Goal: Task Accomplishment & Management: Use online tool/utility

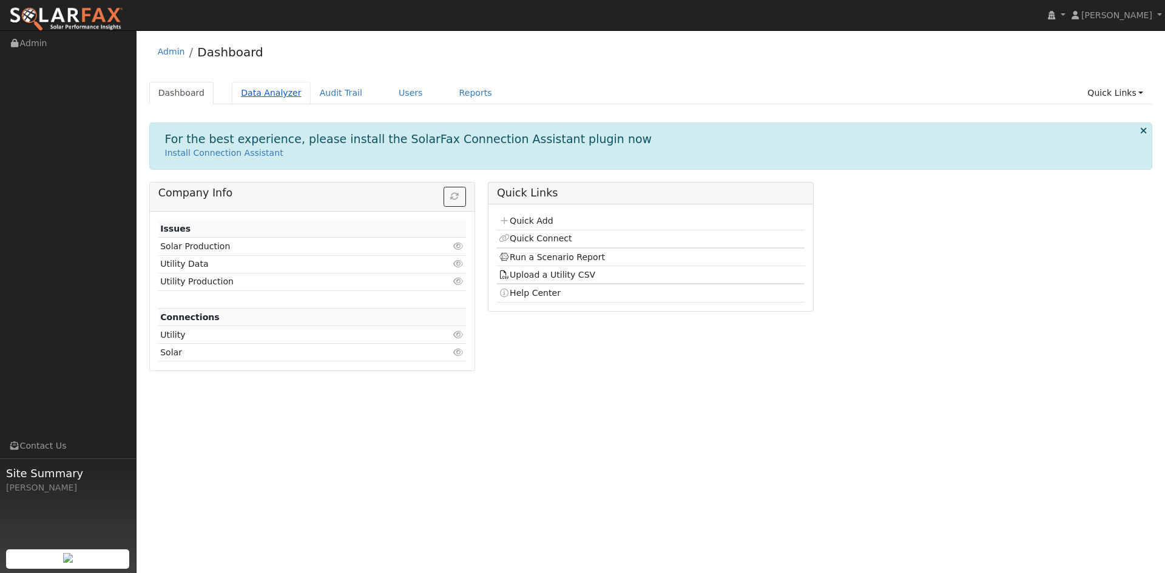
click at [260, 96] on link "Data Analyzer" at bounding box center [271, 93] width 79 height 22
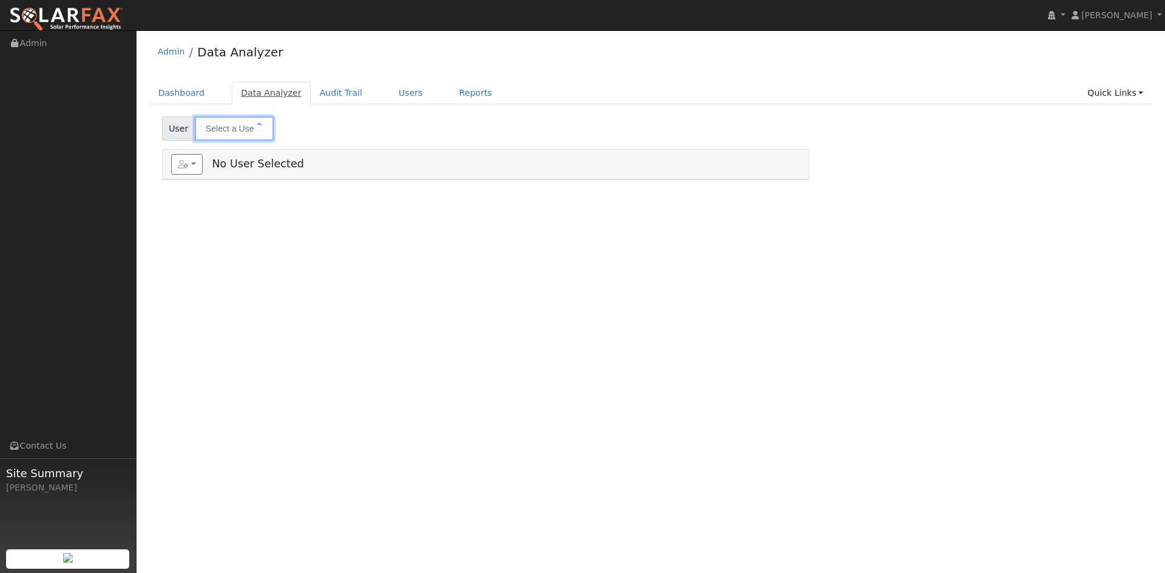
type input "[PERSON_NAME]"
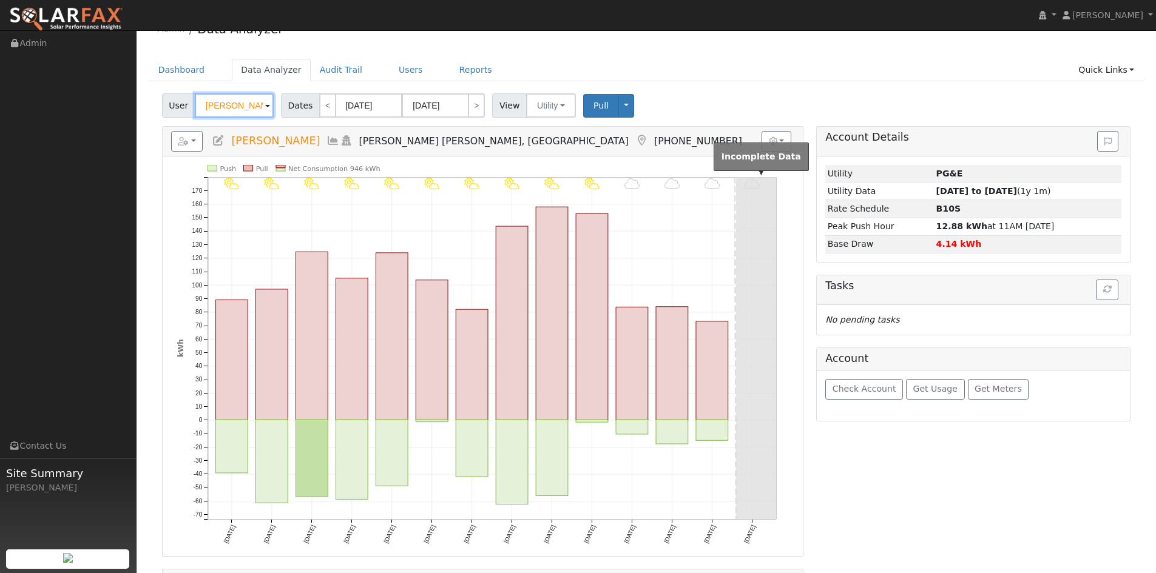
scroll to position [61, 0]
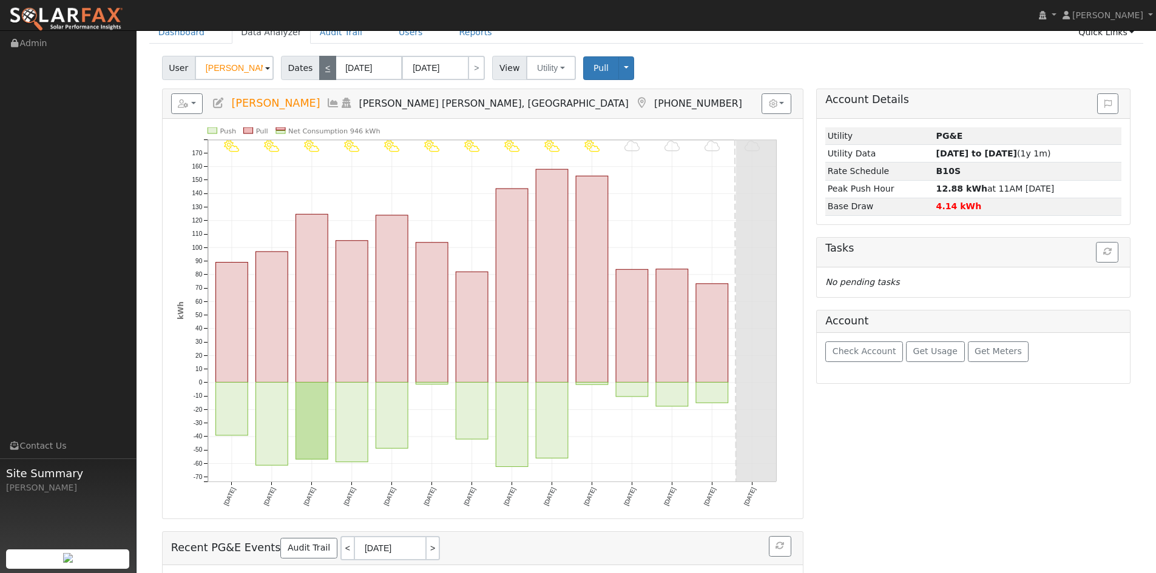
click at [323, 73] on link "<" at bounding box center [327, 68] width 17 height 24
type input "09/05/2025"
type input "09/18/2025"
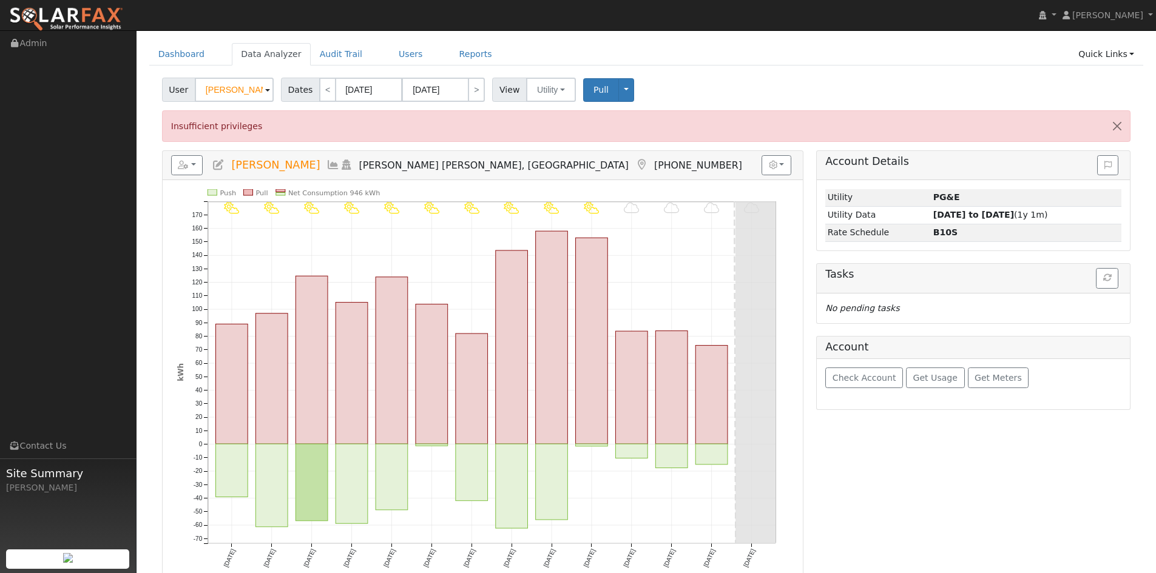
scroll to position [0, 0]
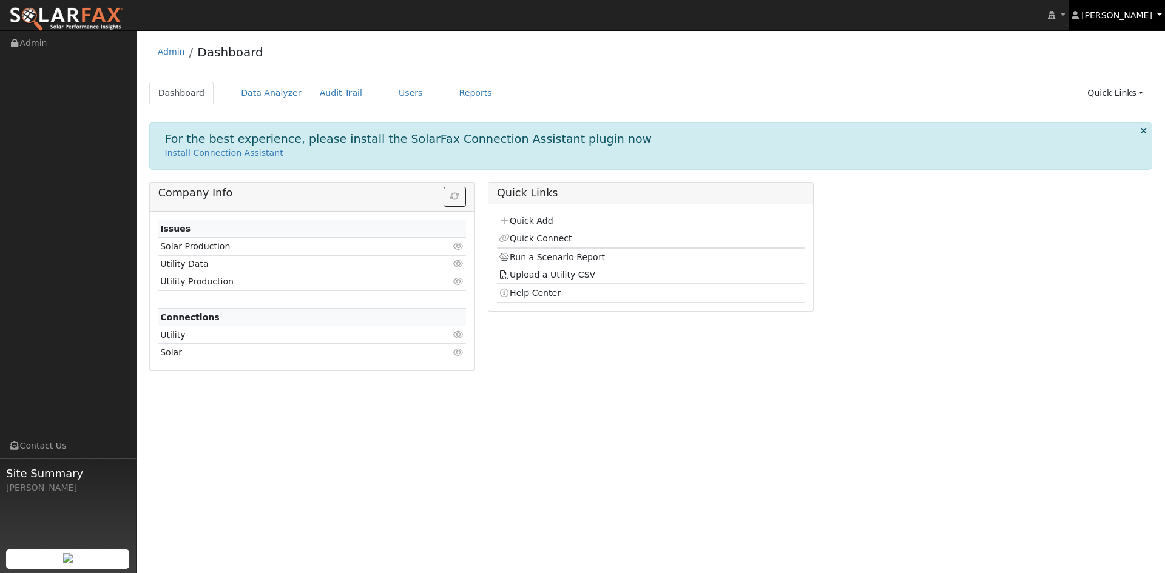
click at [1111, 16] on span "[PERSON_NAME]" at bounding box center [1116, 15] width 71 height 10
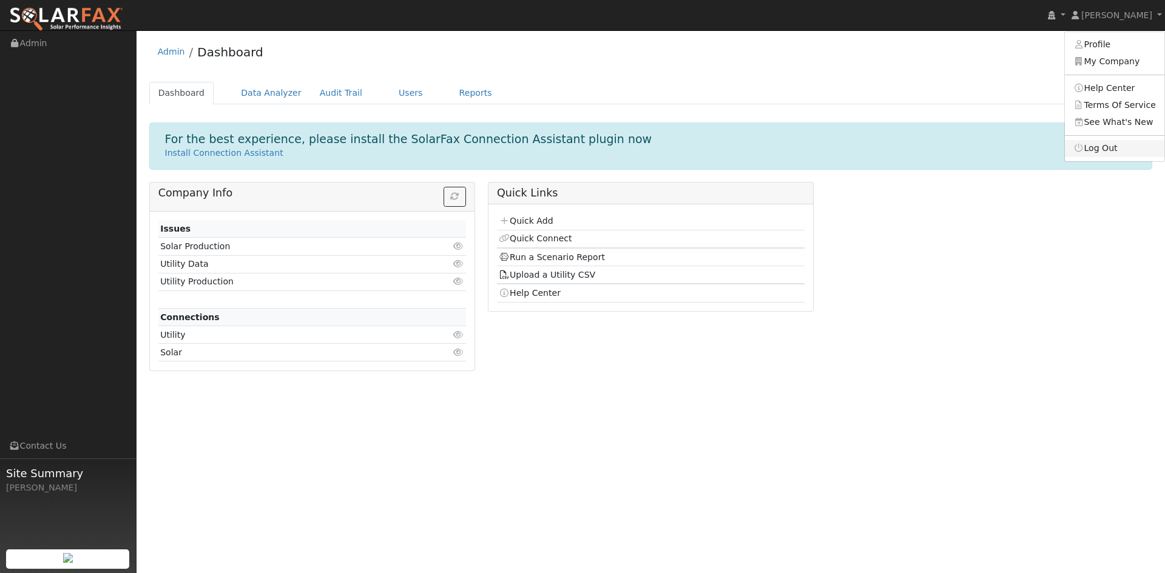
click at [1101, 149] on link "Log Out" at bounding box center [1114, 148] width 99 height 17
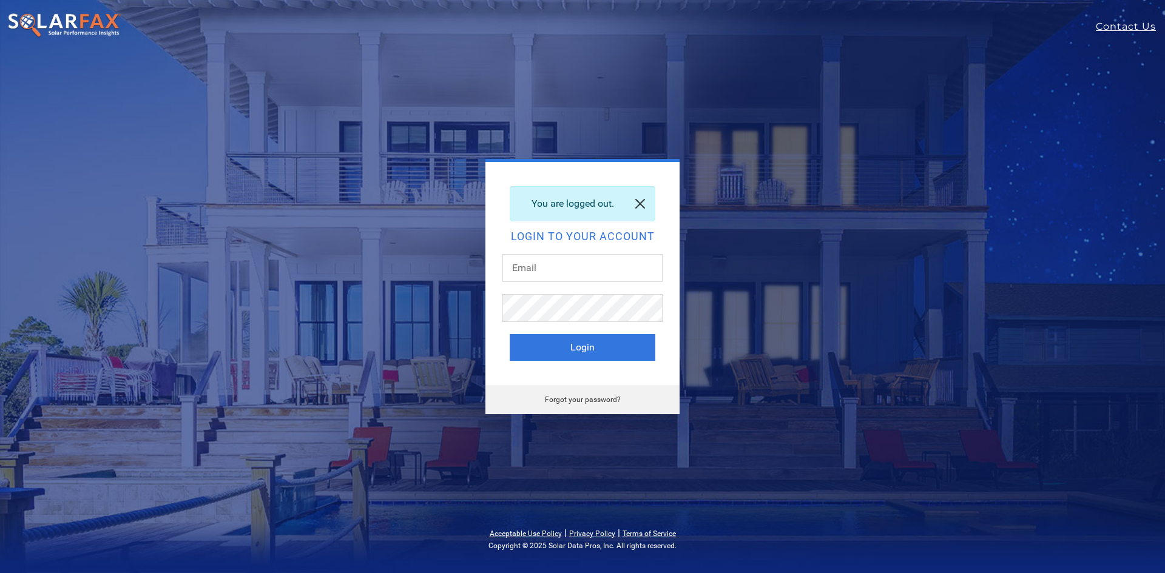
type input "[EMAIL_ADDRESS][DOMAIN_NAME]"
click at [642, 210] on link at bounding box center [639, 204] width 29 height 34
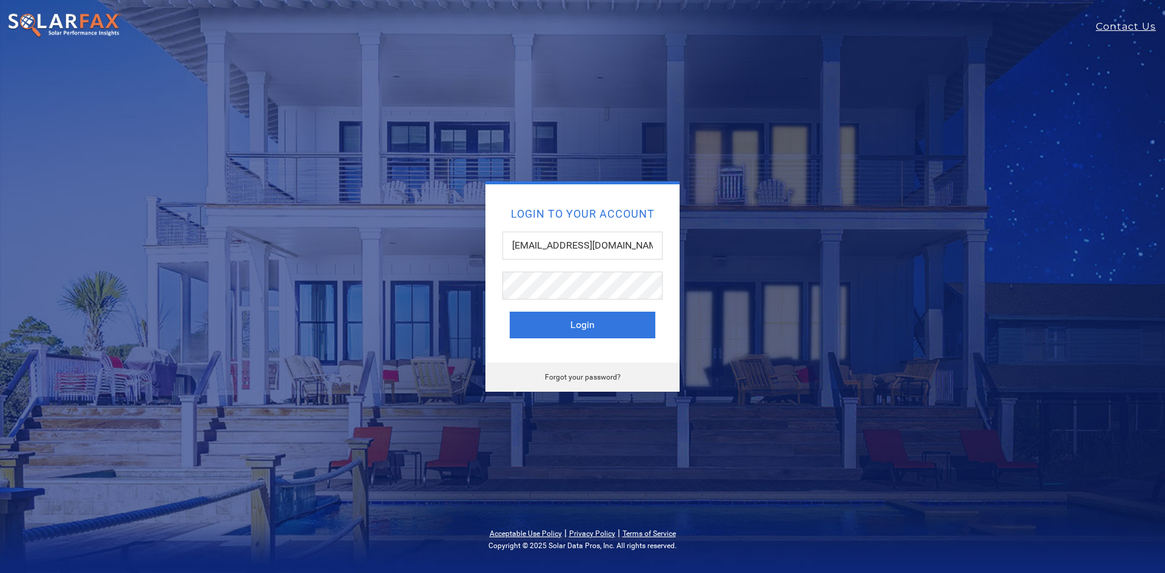
click at [72, 27] on img at bounding box center [64, 25] width 114 height 25
type input "[EMAIL_ADDRESS][DOMAIN_NAME]"
click at [69, 30] on img at bounding box center [64, 25] width 114 height 25
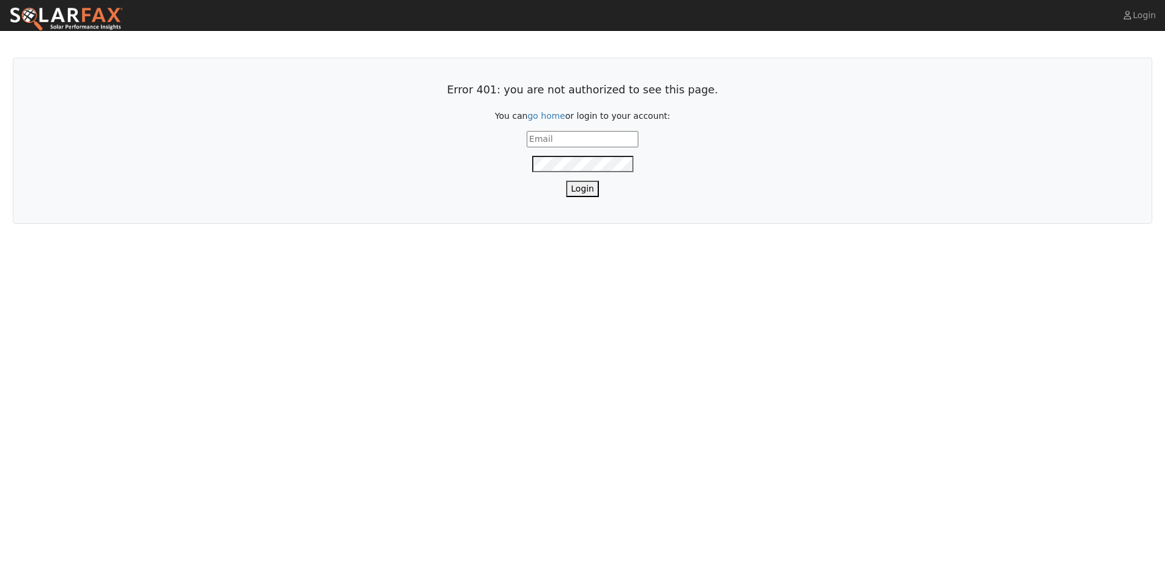
type input "[EMAIL_ADDRESS][DOMAIN_NAME]"
click at [587, 194] on button "Login" at bounding box center [582, 189] width 33 height 16
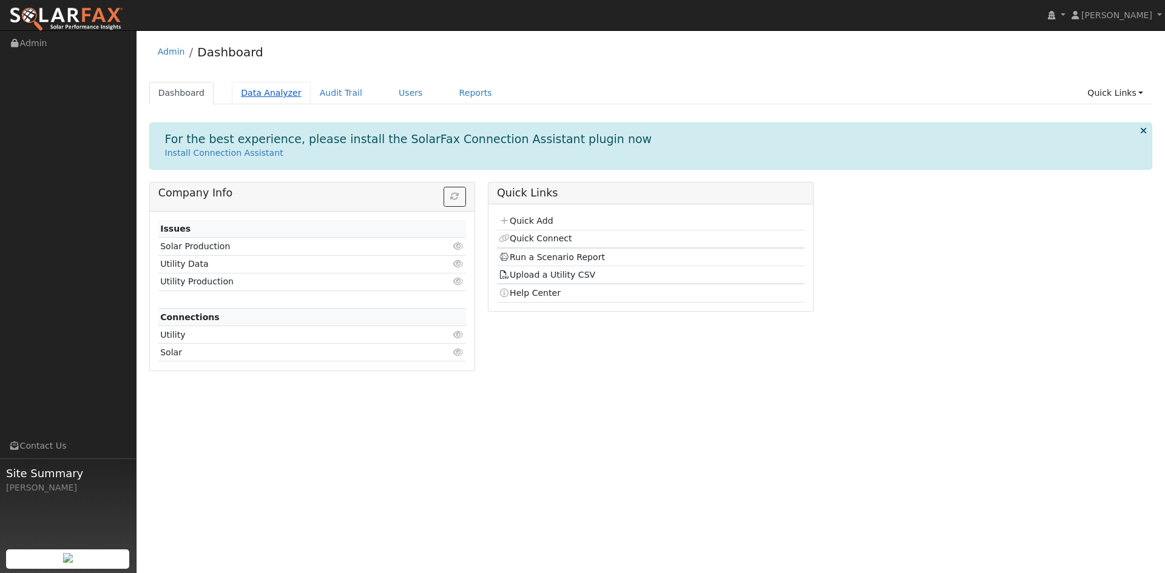
click at [262, 93] on link "Data Analyzer" at bounding box center [271, 93] width 79 height 22
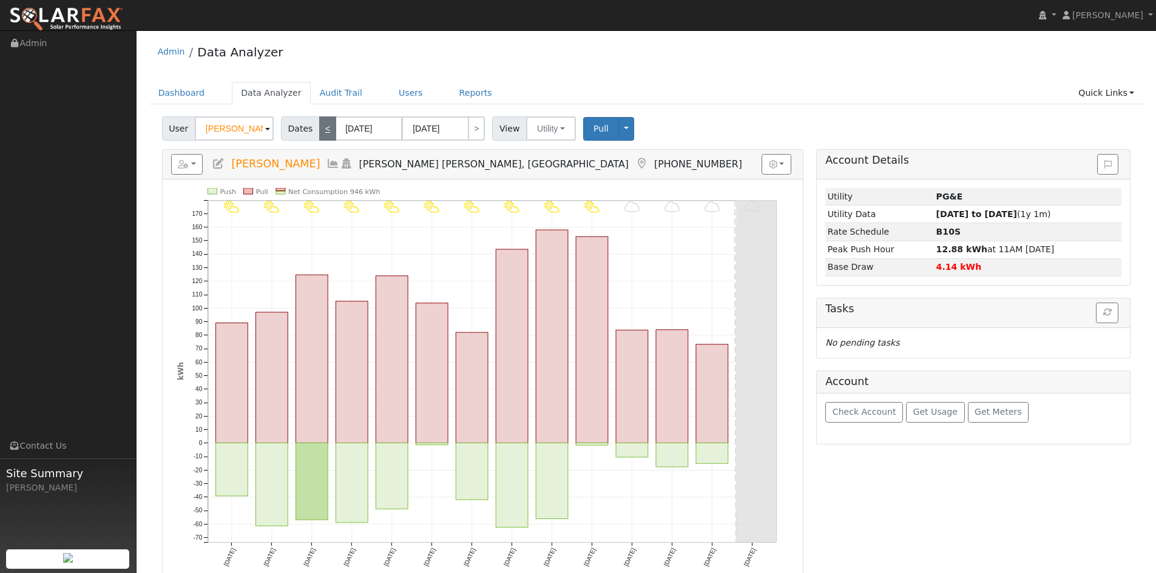
click at [325, 132] on link "<" at bounding box center [327, 128] width 17 height 24
type input "[DATE]"
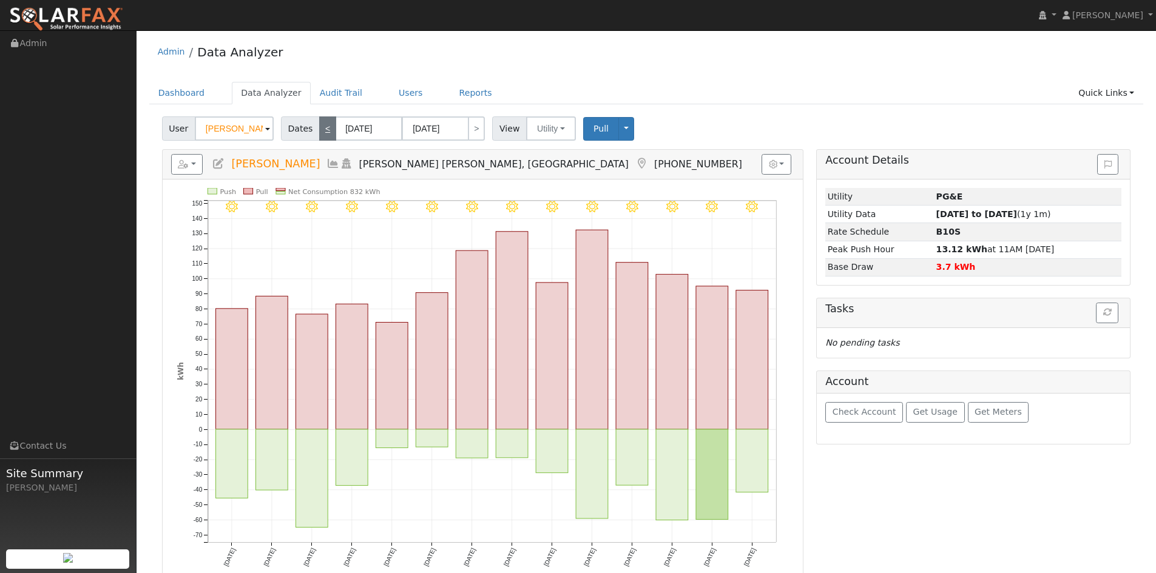
click at [324, 129] on link "<" at bounding box center [327, 128] width 17 height 24
type input "[DATE]"
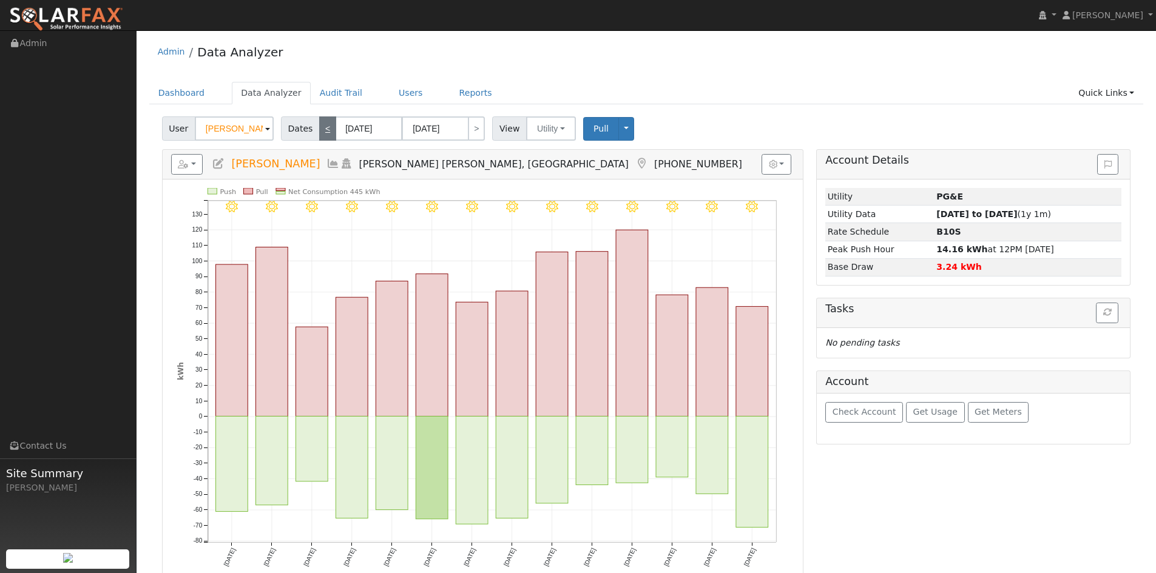
click at [324, 129] on link "<" at bounding box center [327, 128] width 17 height 24
type input "[DATE]"
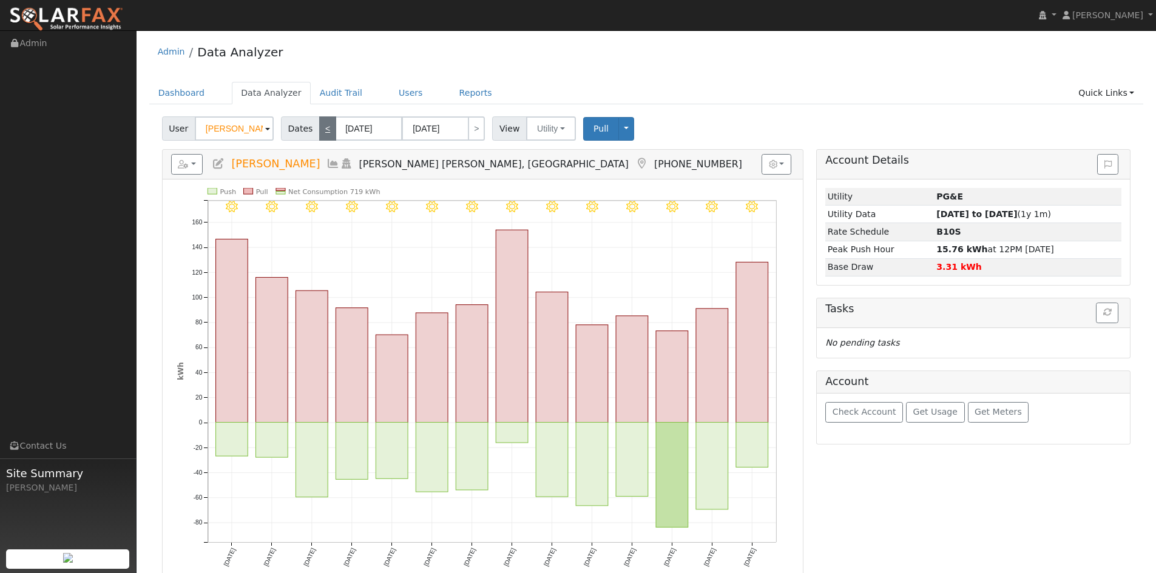
click at [324, 129] on link "<" at bounding box center [327, 128] width 17 height 24
type input "[DATE]"
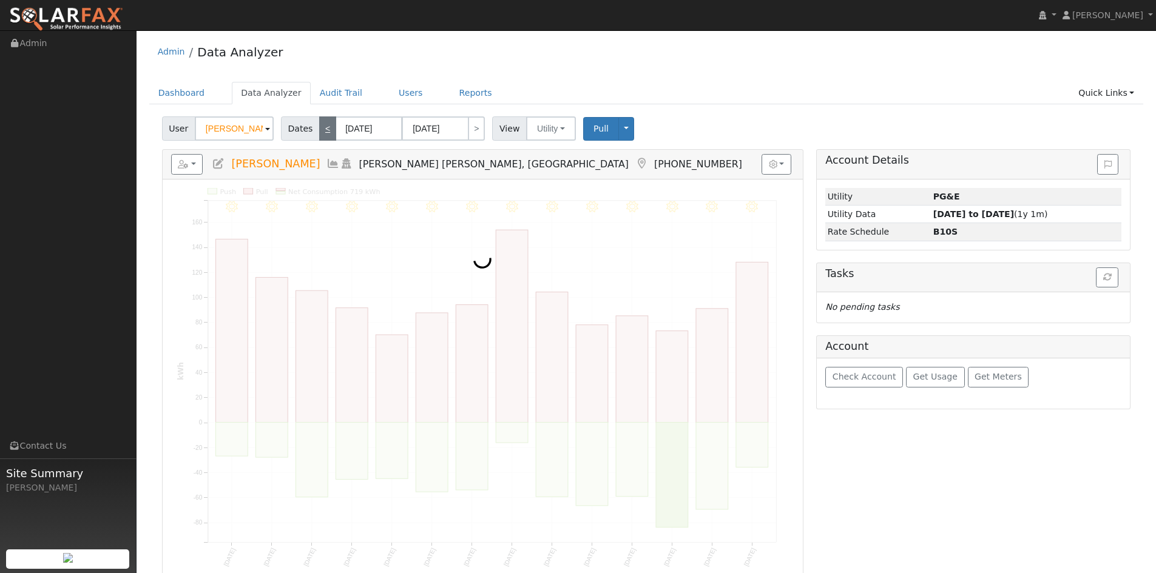
click at [324, 129] on link "<" at bounding box center [327, 128] width 17 height 24
type input "[DATE]"
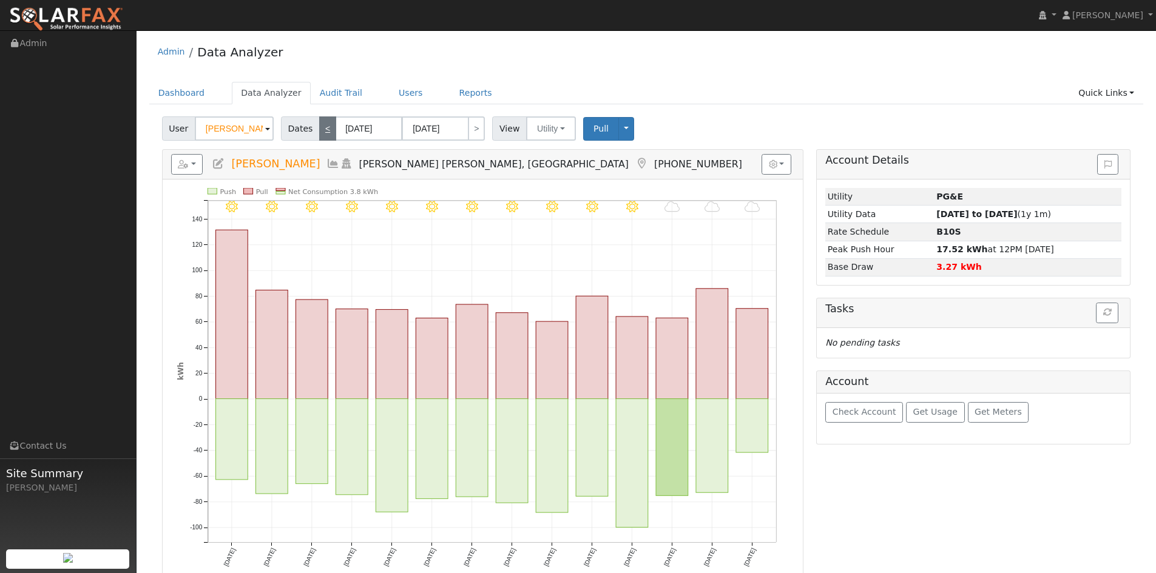
click at [324, 129] on link "<" at bounding box center [327, 128] width 17 height 24
type input "[DATE]"
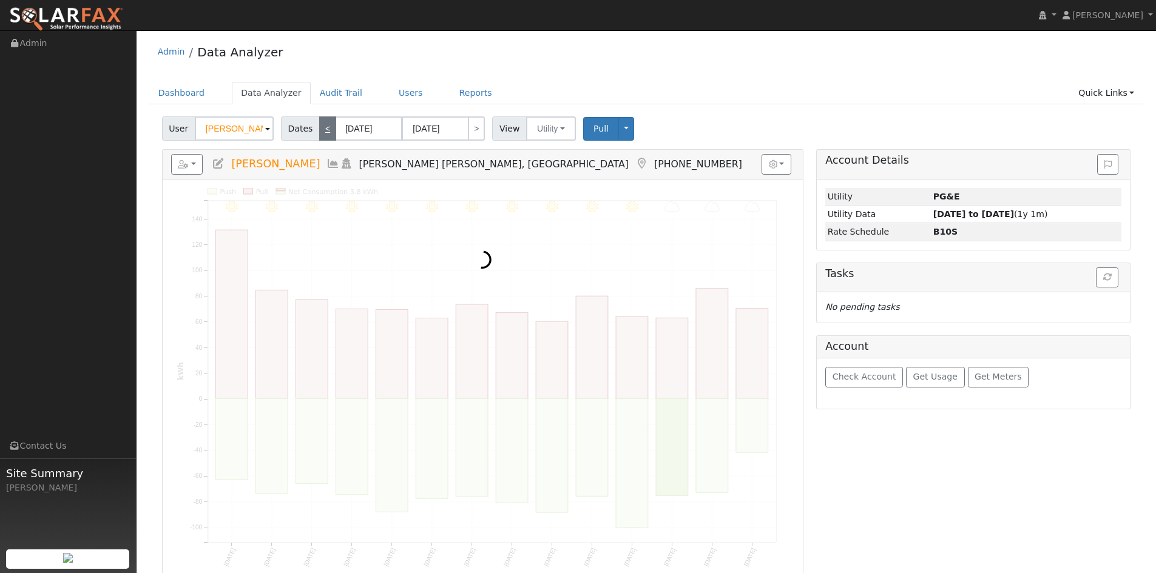
click at [324, 129] on link "<" at bounding box center [327, 128] width 17 height 24
type input "[DATE]"
click at [324, 129] on link "<" at bounding box center [327, 128] width 17 height 24
type input "[DATE]"
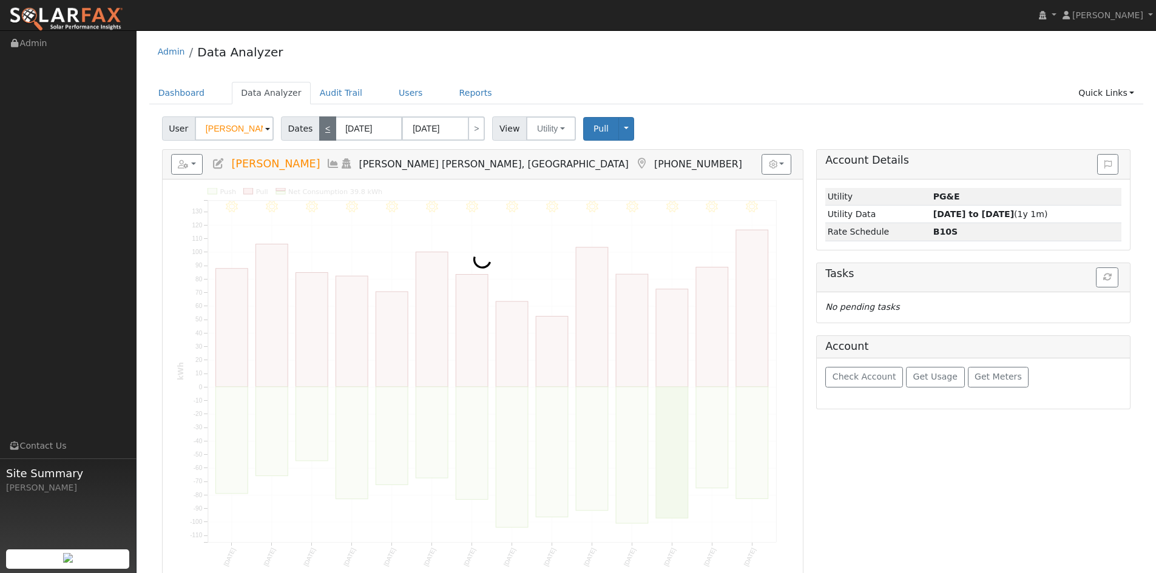
type input "[DATE]"
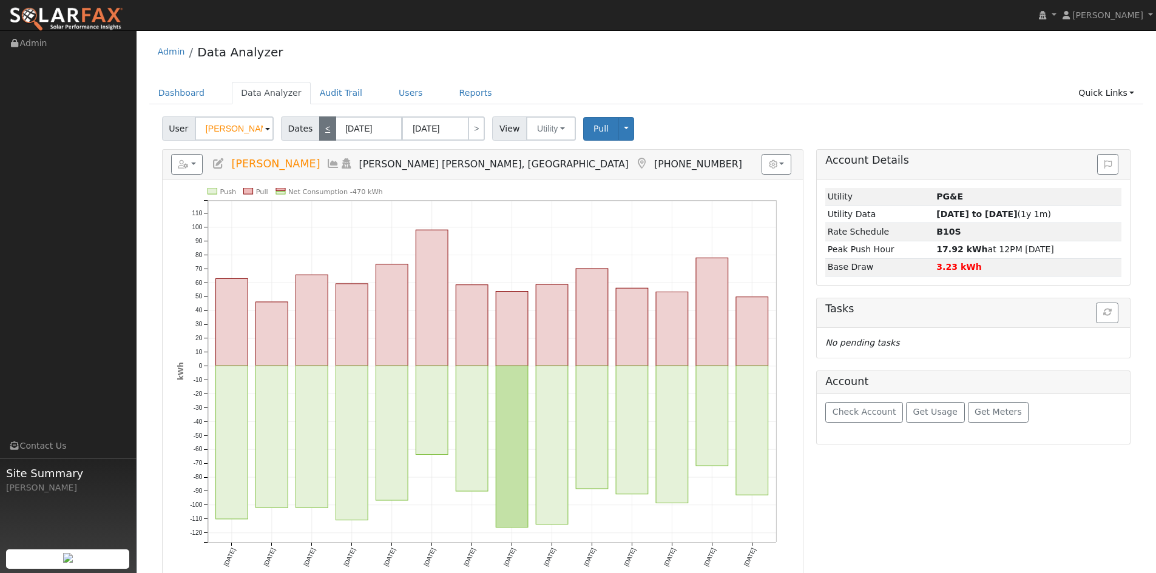
click at [324, 129] on link "<" at bounding box center [327, 128] width 17 height 24
type input "[DATE]"
click at [324, 129] on link "<" at bounding box center [327, 128] width 17 height 24
type input "[DATE]"
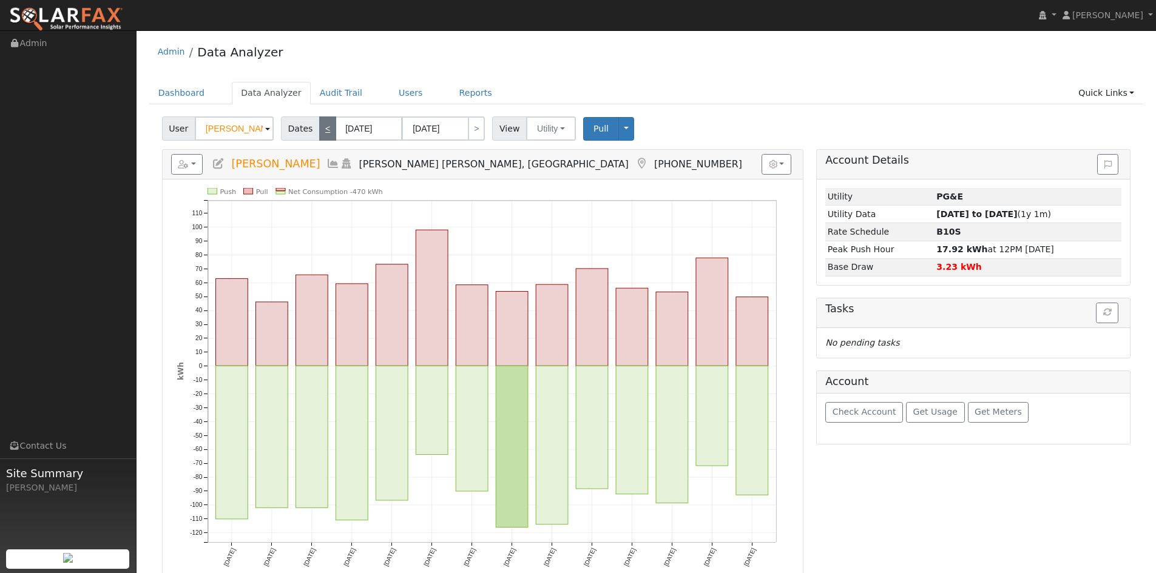
type input "[DATE]"
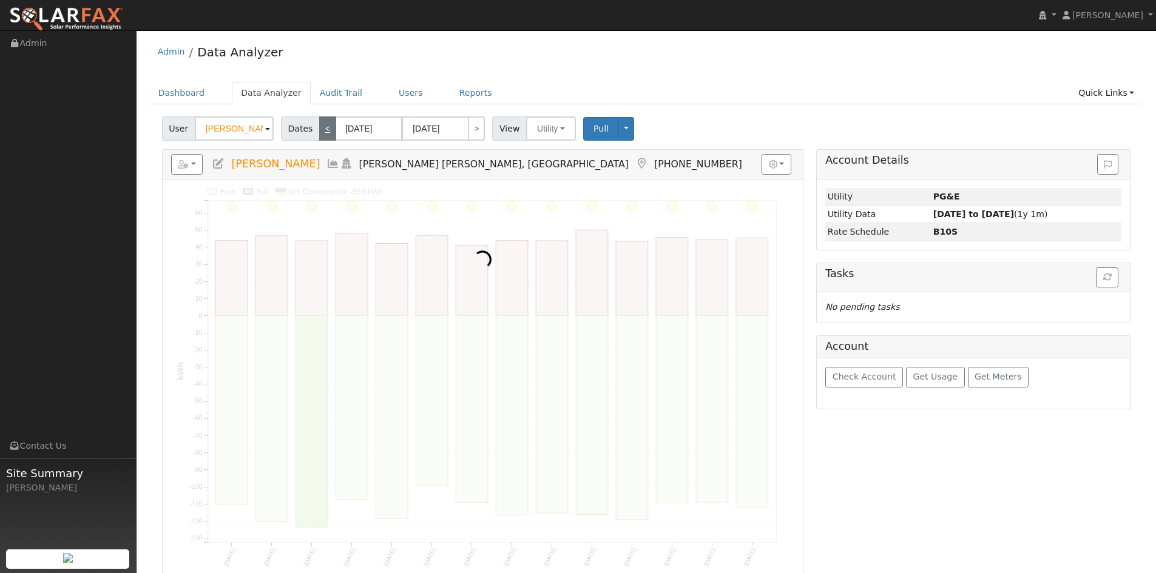
click at [324, 129] on link "<" at bounding box center [327, 128] width 17 height 24
type input "[DATE]"
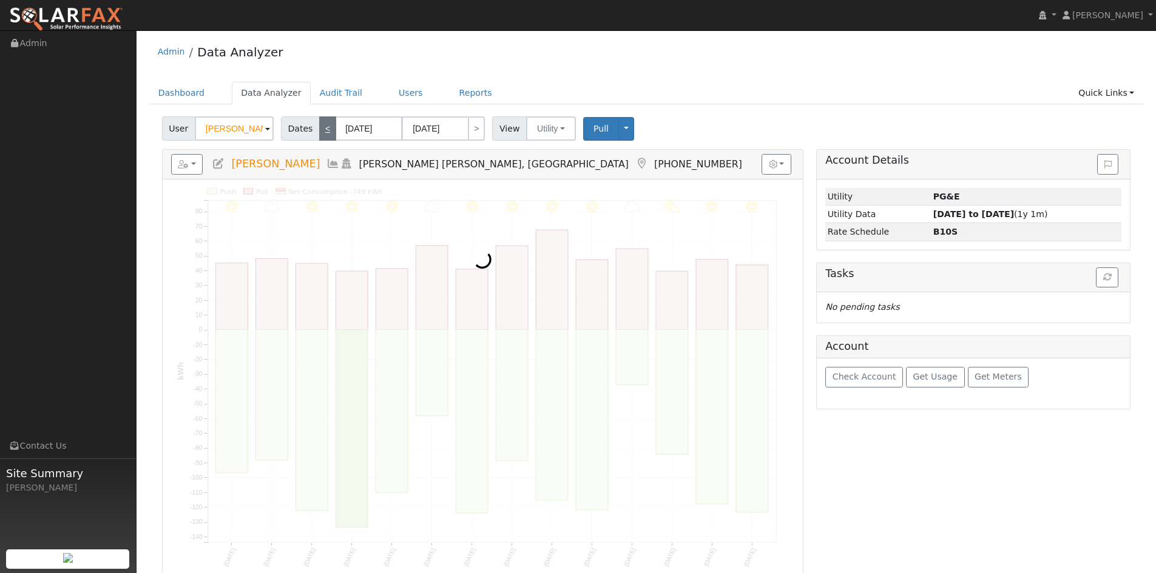
click at [324, 129] on link "<" at bounding box center [327, 128] width 17 height 24
type input "[DATE]"
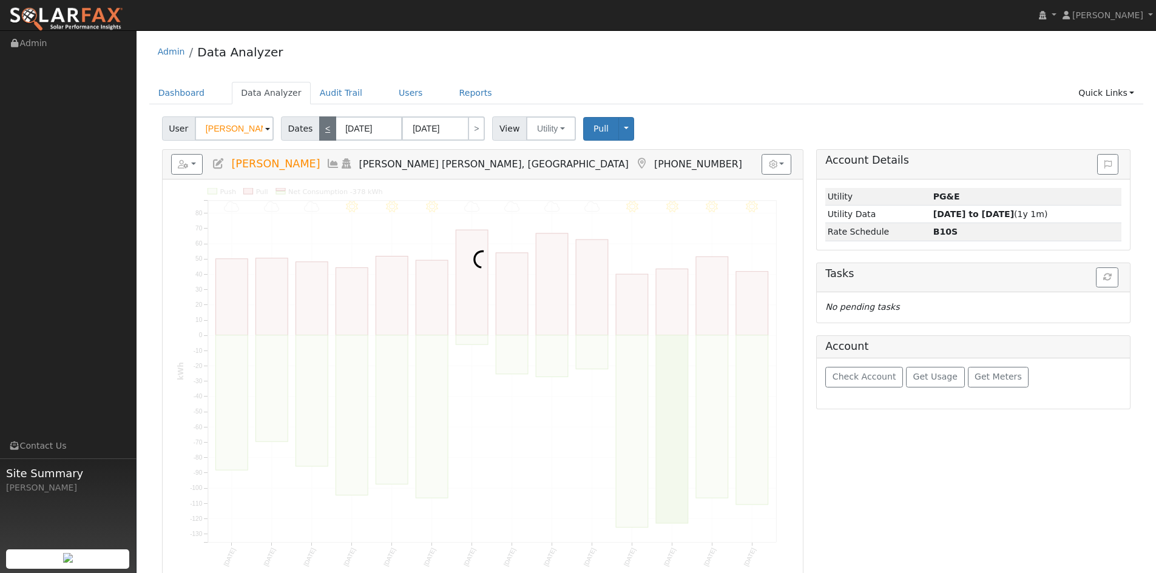
click at [324, 129] on link "<" at bounding box center [327, 128] width 17 height 24
type input "[DATE]"
click at [324, 129] on link "<" at bounding box center [327, 128] width 17 height 24
type input "[DATE]"
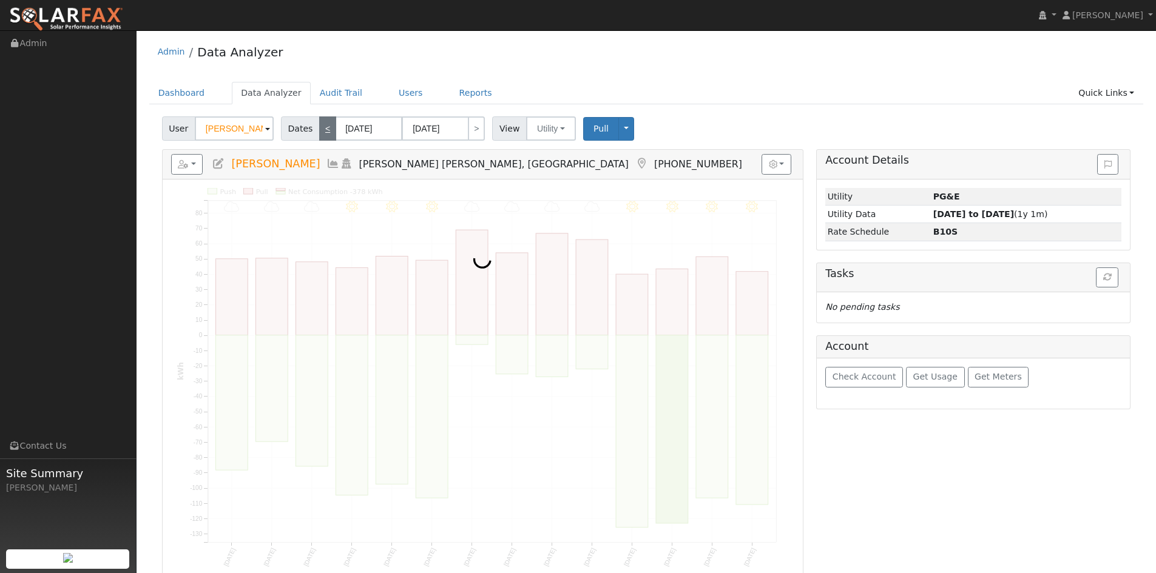
type input "[DATE]"
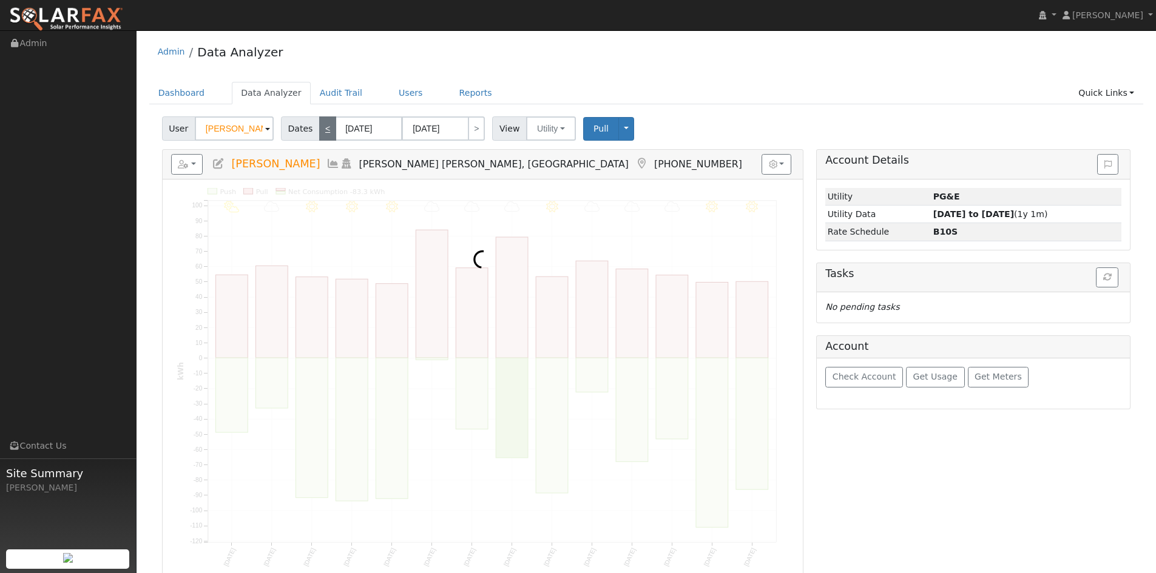
click at [324, 129] on link "<" at bounding box center [327, 128] width 17 height 24
type input "[DATE]"
click at [324, 129] on link "<" at bounding box center [327, 128] width 17 height 24
type input "[DATE]"
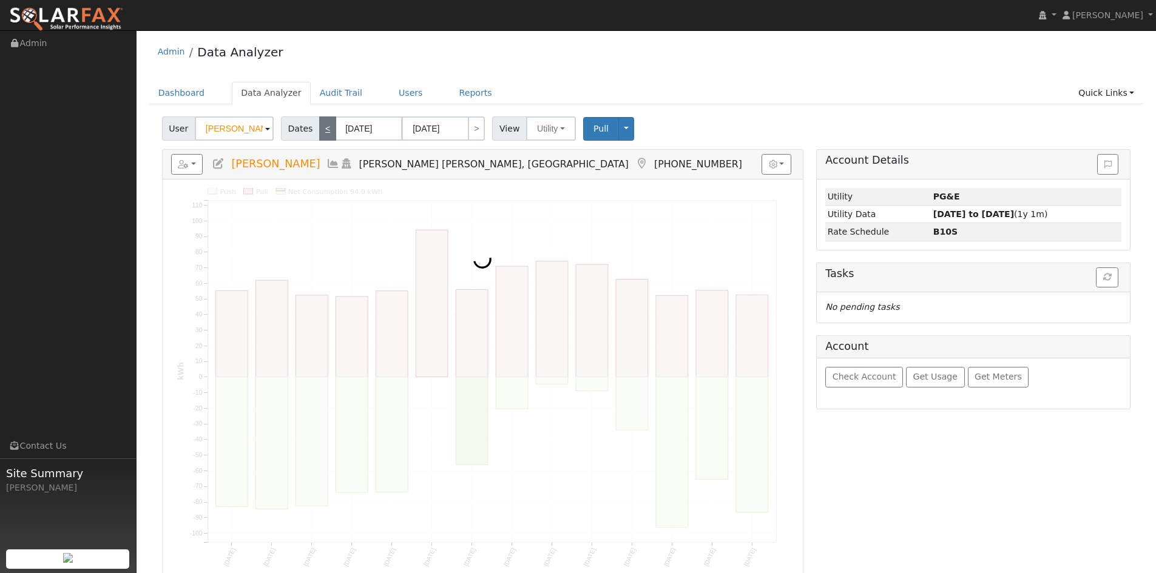
type input "[DATE]"
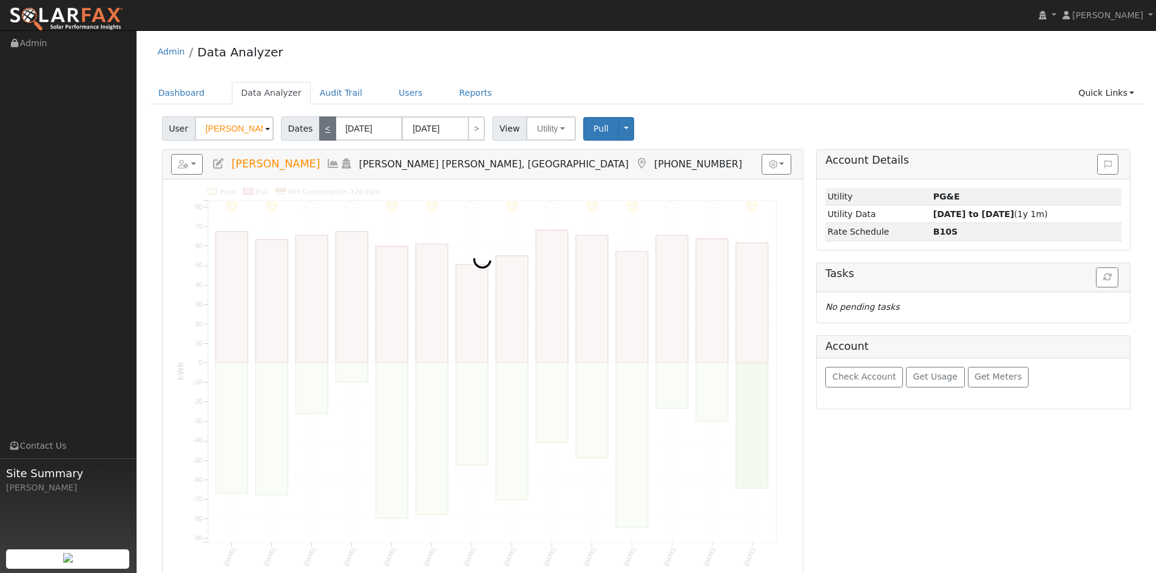
click at [324, 129] on link "<" at bounding box center [327, 128] width 17 height 24
type input "[DATE]"
click at [324, 129] on link "<" at bounding box center [327, 128] width 17 height 24
type input "[DATE]"
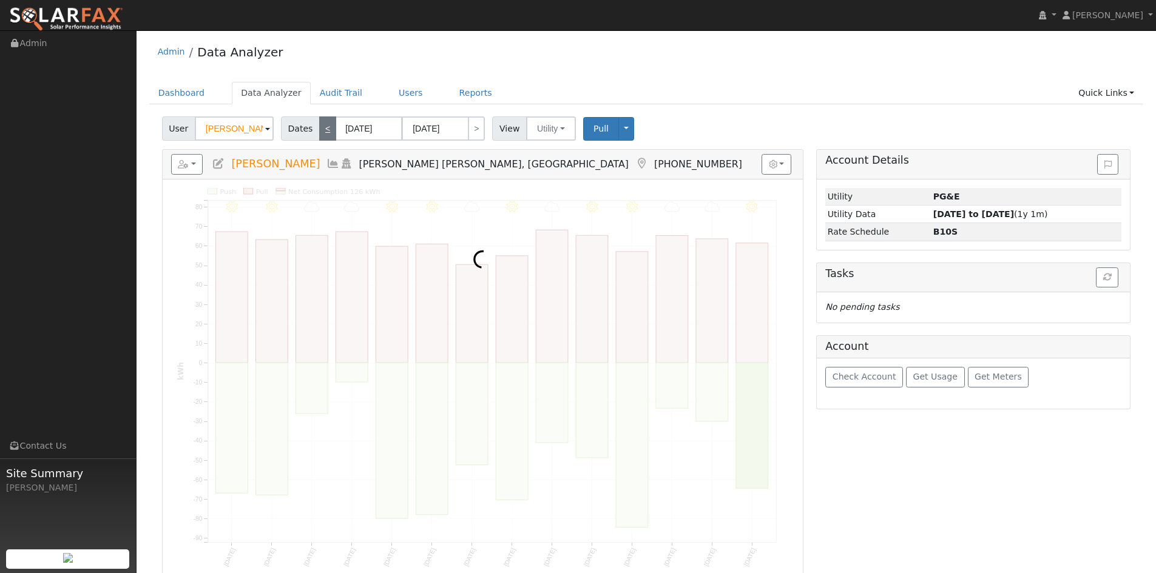
type input "[DATE]"
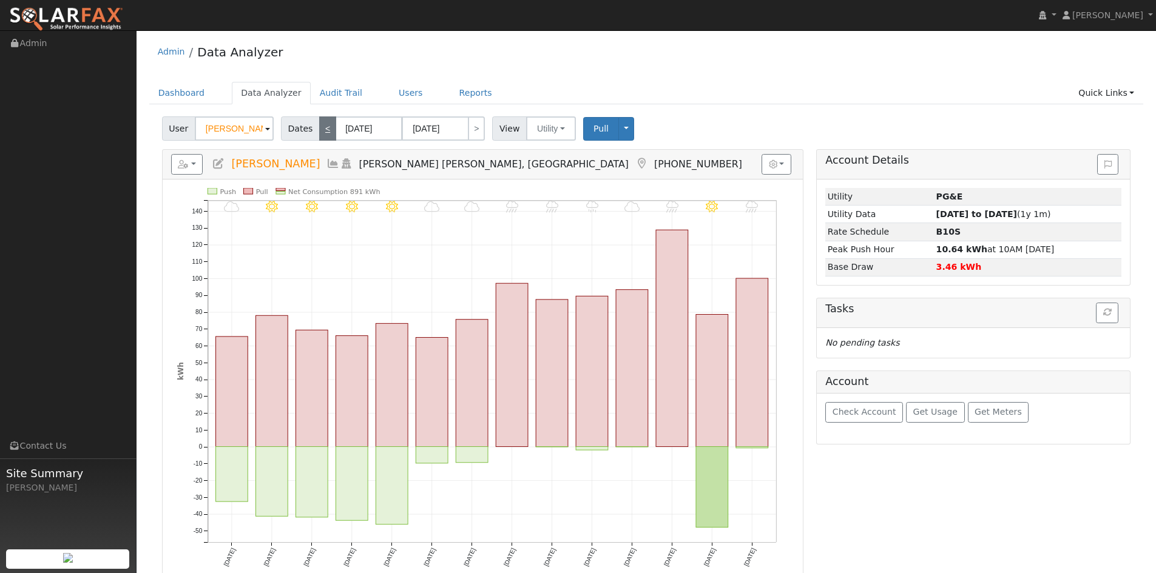
click at [324, 129] on link "<" at bounding box center [327, 128] width 17 height 24
type input "[DATE]"
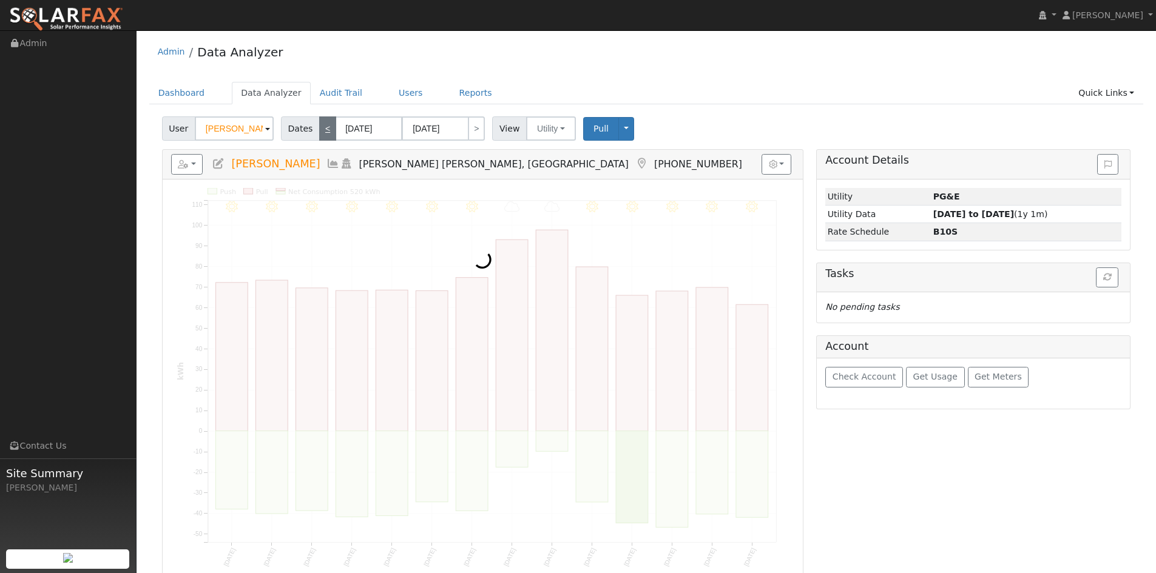
click at [324, 129] on link "<" at bounding box center [327, 128] width 17 height 24
type input "[DATE]"
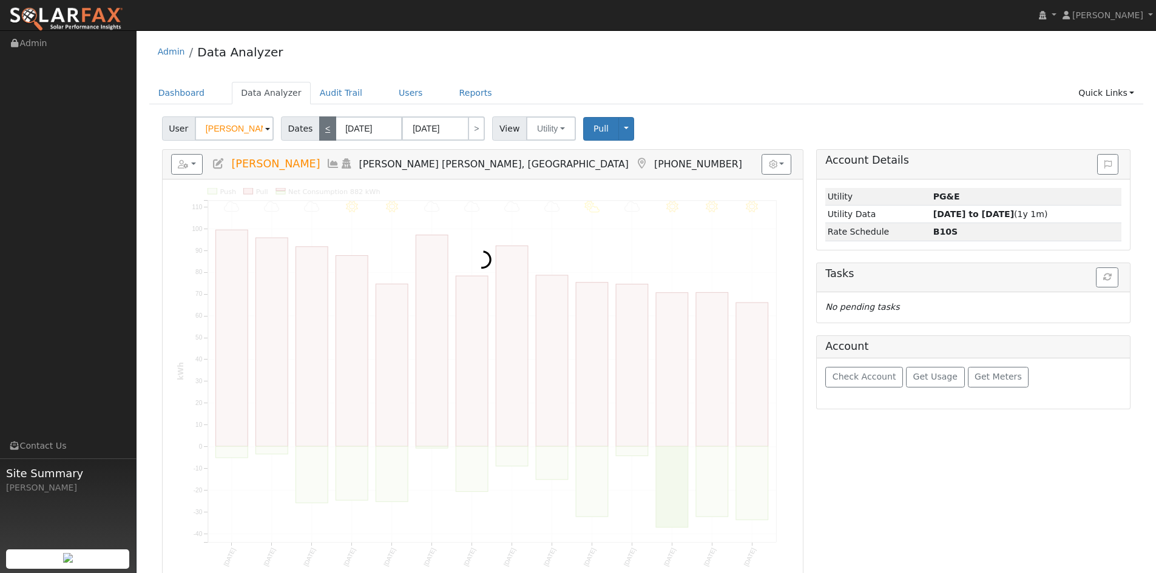
click at [324, 129] on link "<" at bounding box center [327, 128] width 17 height 24
type input "[DATE]"
click at [324, 129] on link "<" at bounding box center [327, 128] width 17 height 24
type input "[DATE]"
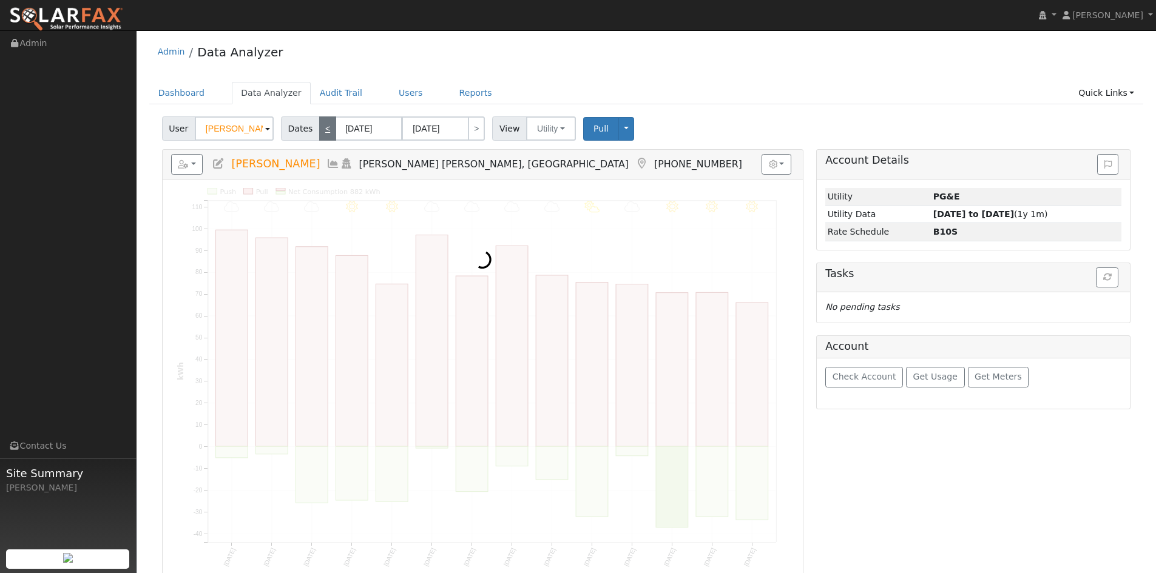
type input "[DATE]"
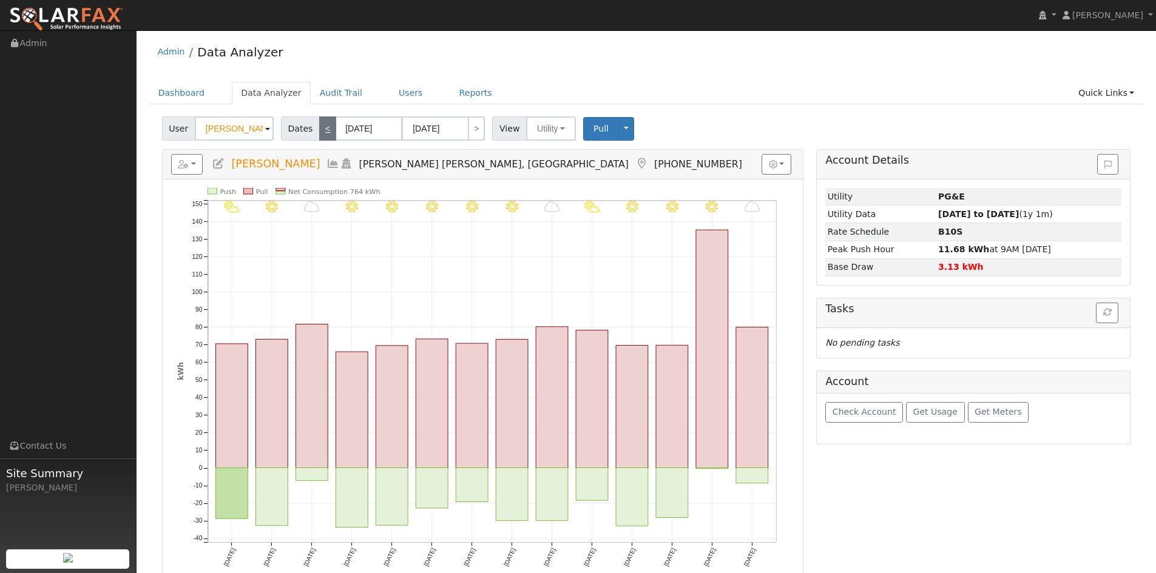
click at [324, 129] on link "<" at bounding box center [327, 128] width 17 height 24
type input "[DATE]"
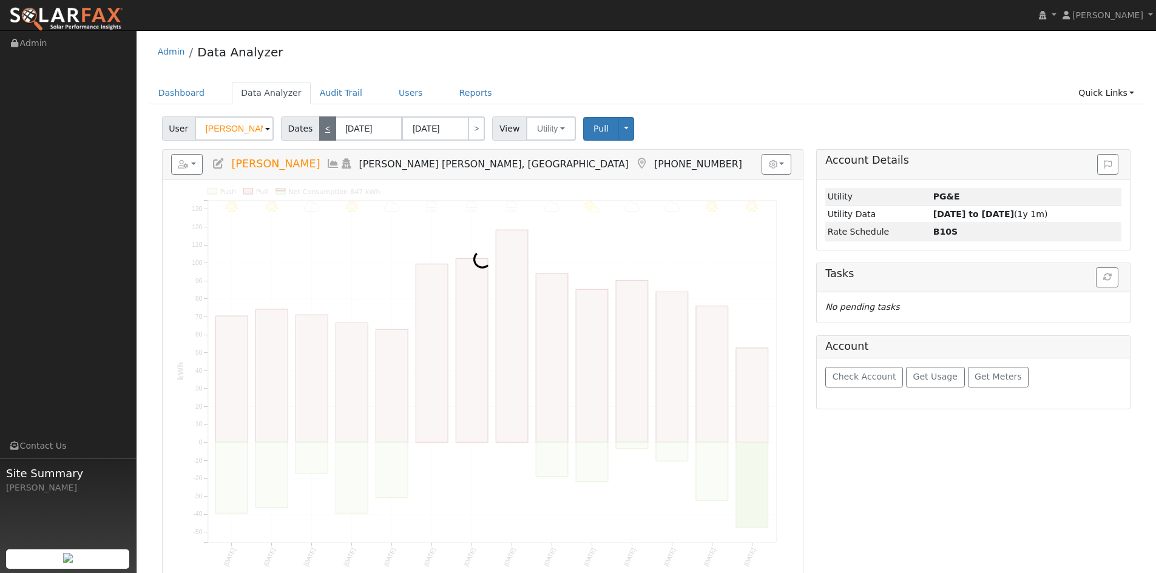
click at [324, 129] on link "<" at bounding box center [327, 128] width 17 height 24
type input "[DATE]"
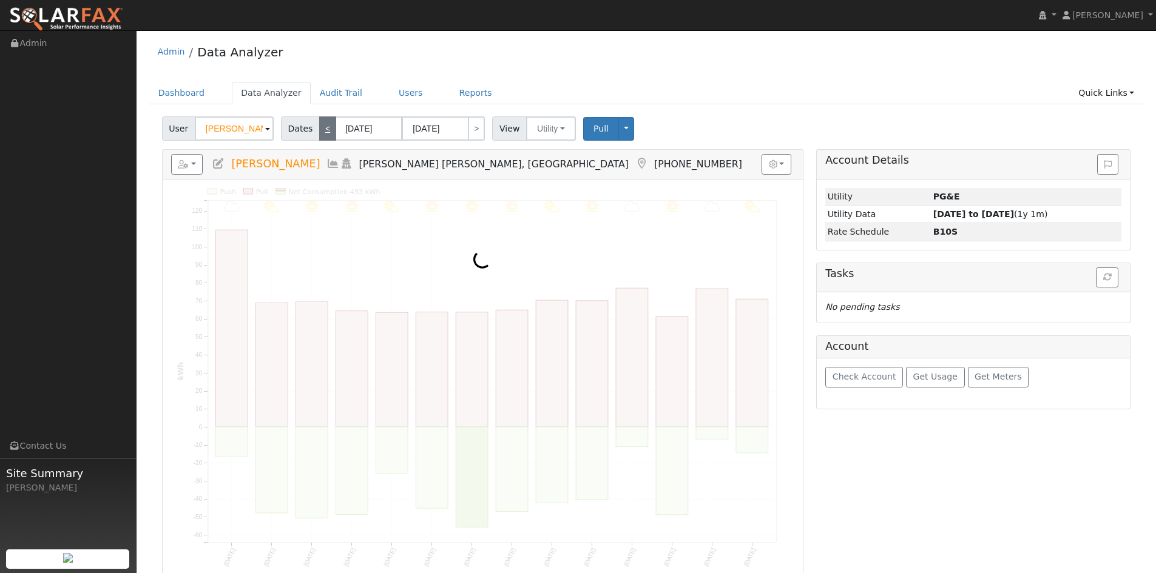
click at [324, 129] on link "<" at bounding box center [327, 128] width 17 height 24
type input "[DATE]"
click at [324, 129] on link "<" at bounding box center [327, 128] width 17 height 24
type input "[DATE]"
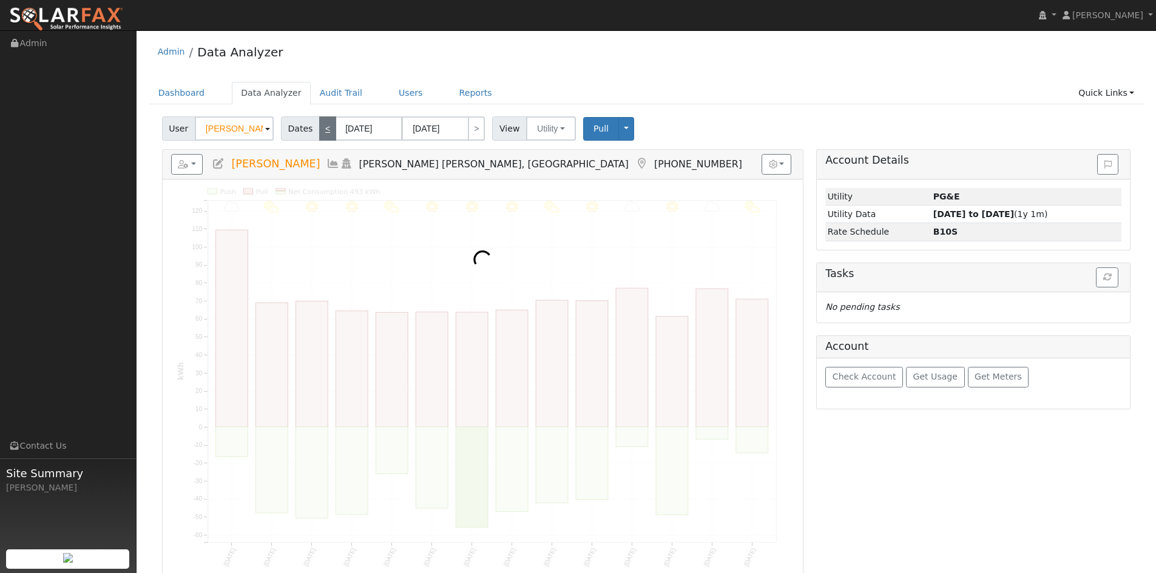
type input "[DATE]"
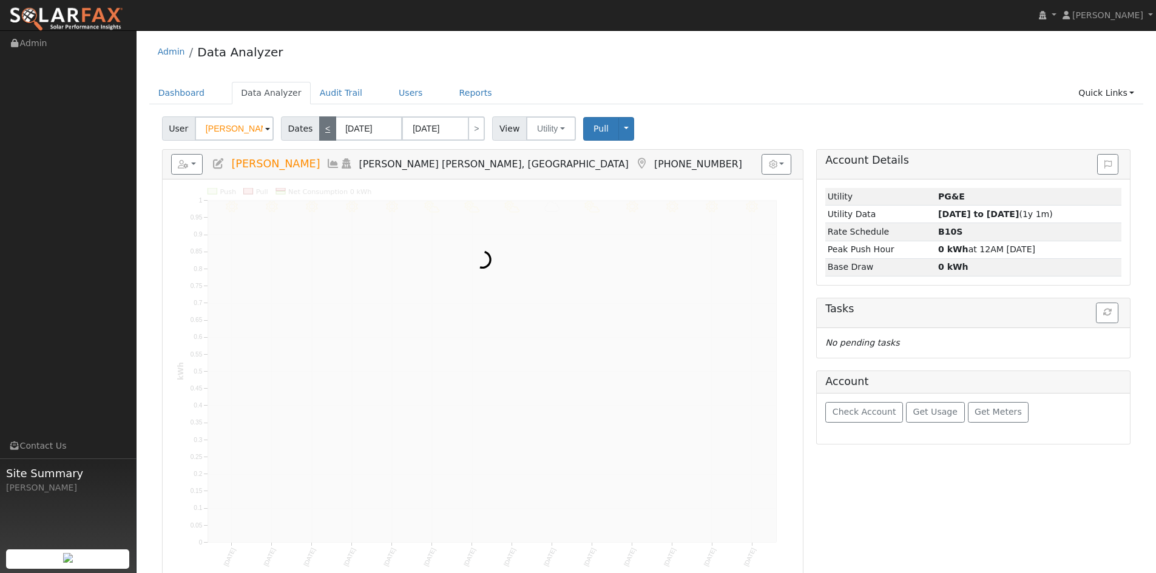
click at [324, 129] on link "<" at bounding box center [327, 128] width 17 height 24
type input "[DATE]"
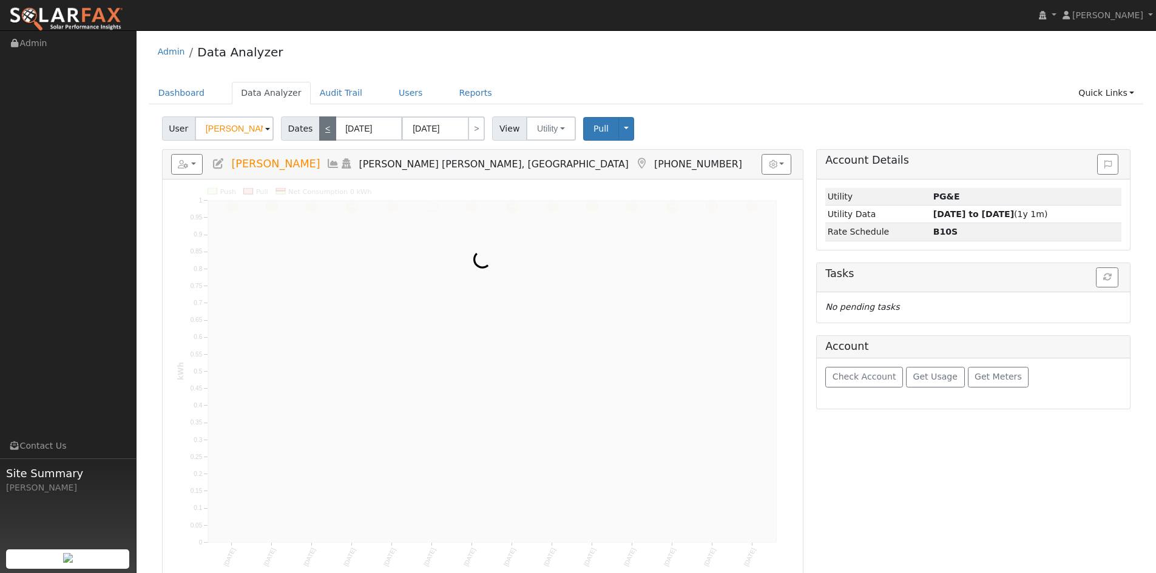
click at [324, 129] on link "<" at bounding box center [327, 128] width 17 height 24
type input "[DATE]"
click at [324, 129] on link "<" at bounding box center [327, 128] width 17 height 24
type input "[DATE]"
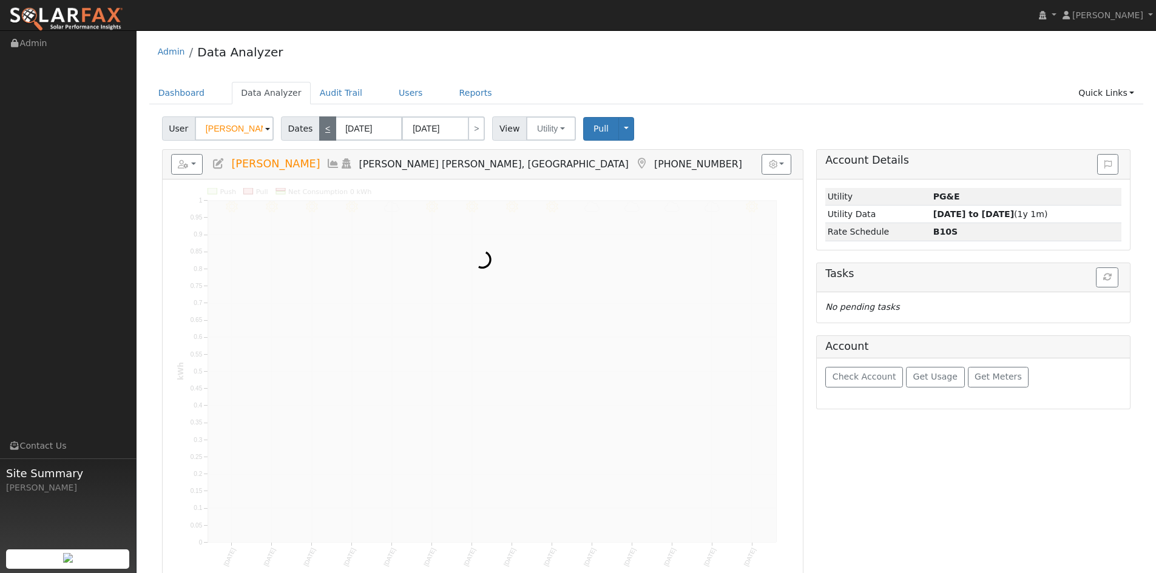
type input "[DATE]"
click at [324, 129] on link "<" at bounding box center [327, 128] width 17 height 24
type input "[DATE]"
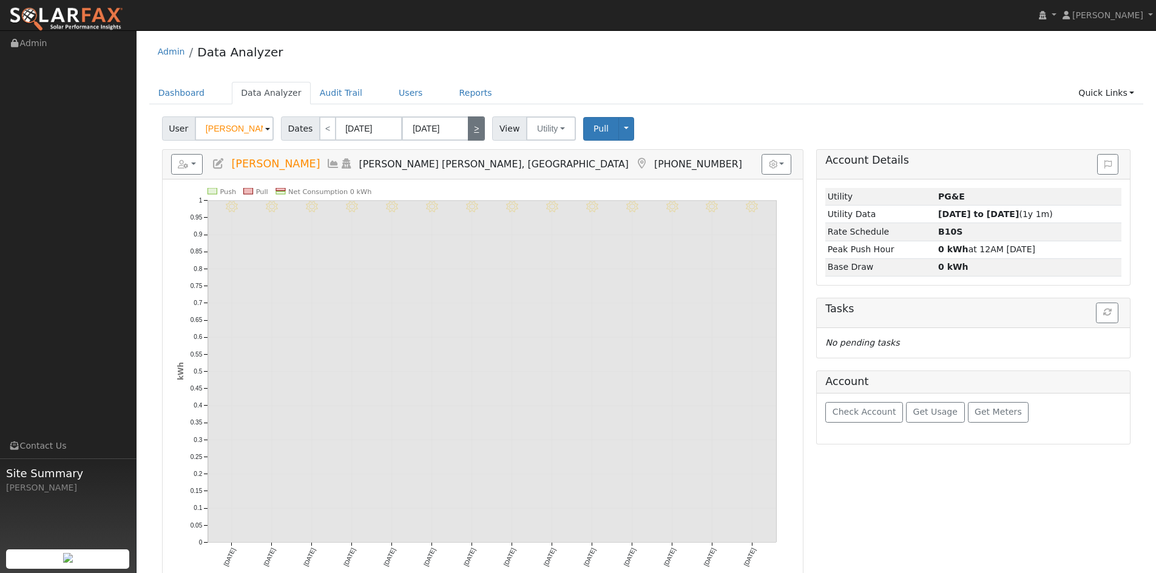
click at [472, 131] on link ">" at bounding box center [476, 128] width 17 height 24
type input "[DATE]"
click at [471, 129] on link ">" at bounding box center [476, 128] width 17 height 24
type input "[DATE]"
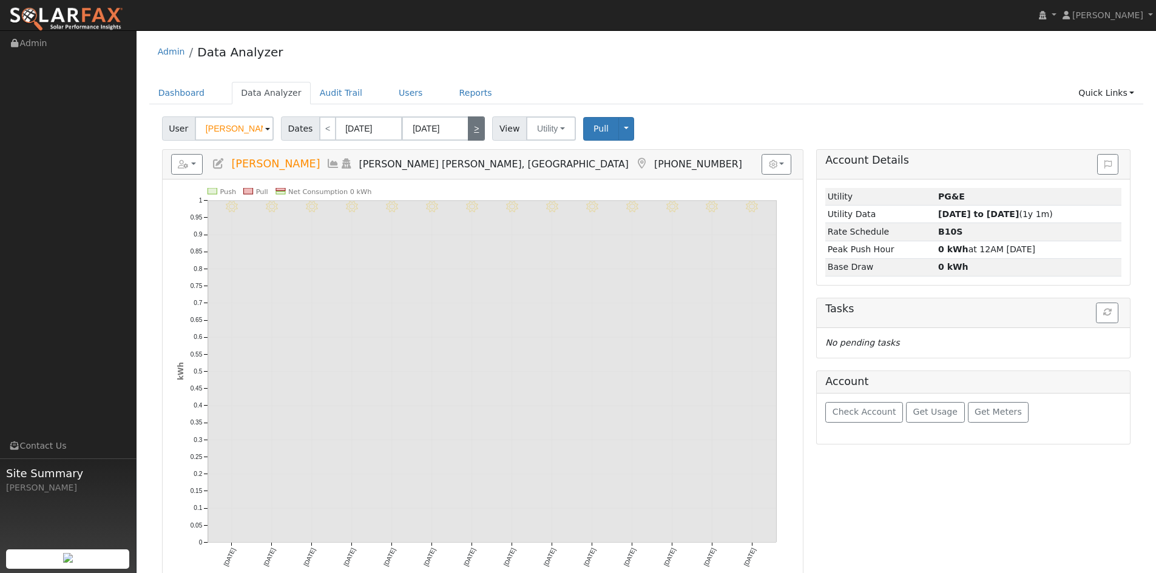
type input "[DATE]"
click at [471, 129] on link ">" at bounding box center [476, 128] width 17 height 24
type input "[DATE]"
click at [470, 127] on link ">" at bounding box center [476, 128] width 17 height 24
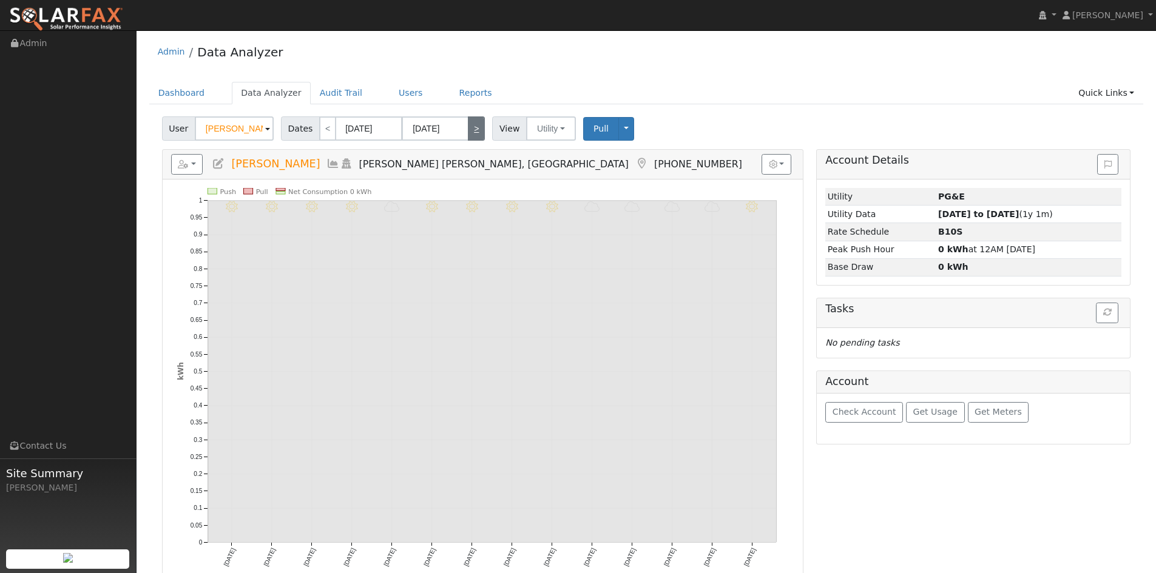
type input "[DATE]"
click at [470, 127] on link ">" at bounding box center [476, 128] width 17 height 24
type input "[DATE]"
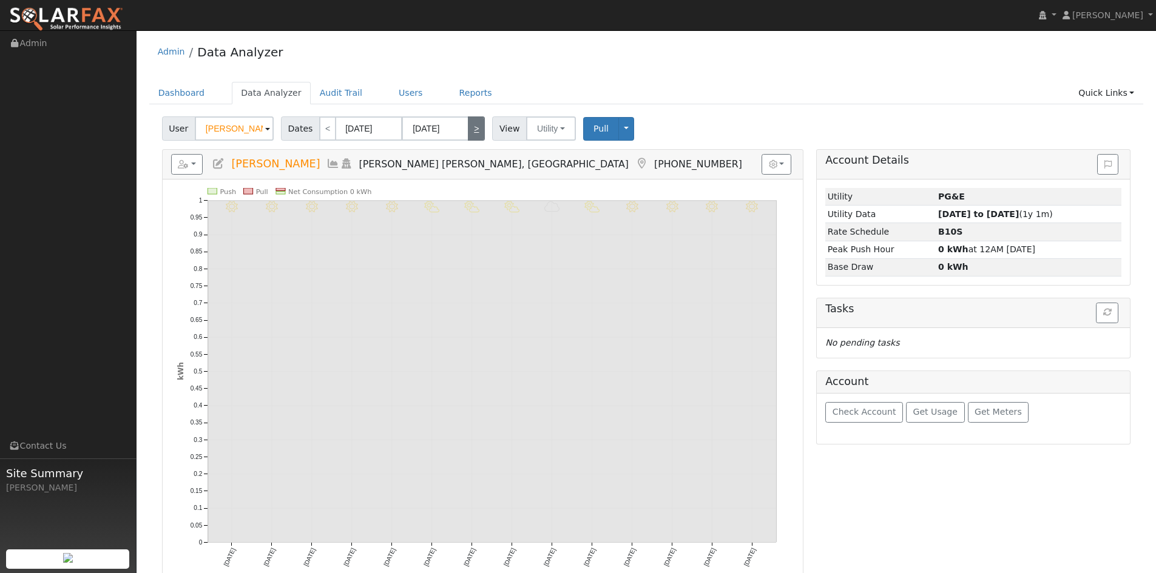
click at [470, 127] on link ">" at bounding box center [476, 128] width 17 height 24
type input "[DATE]"
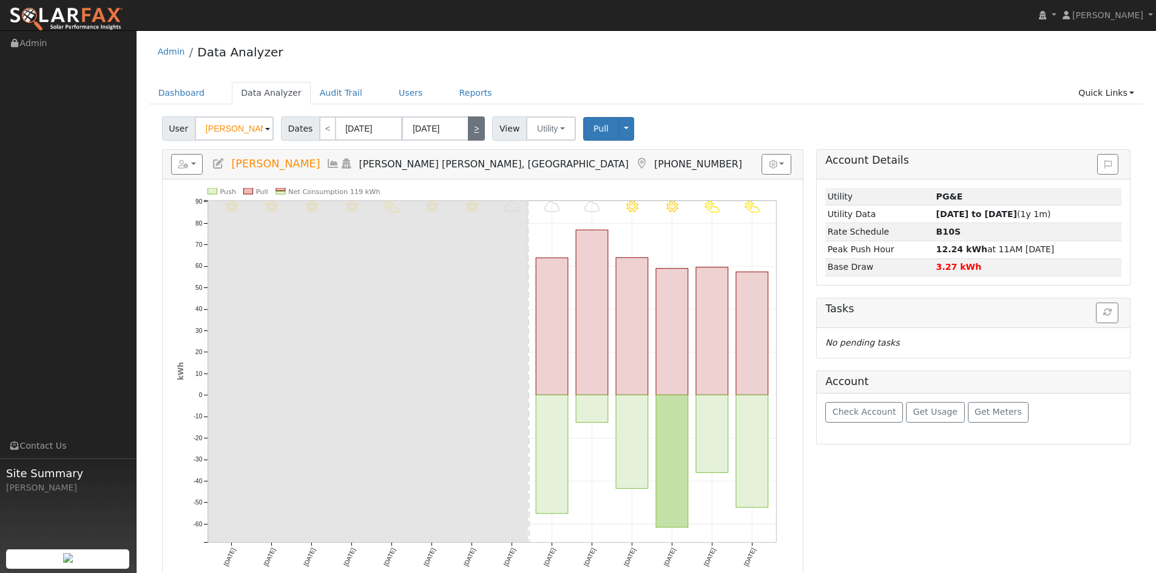
click at [468, 130] on link ">" at bounding box center [476, 128] width 17 height 24
type input "[DATE]"
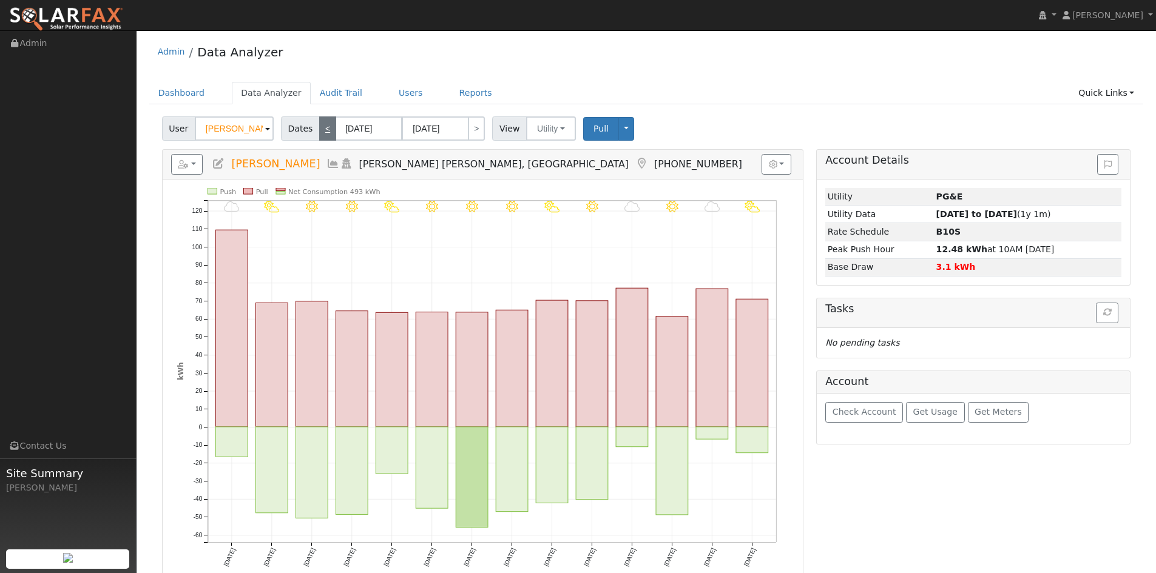
click at [321, 131] on link "<" at bounding box center [327, 128] width 17 height 24
type input "[DATE]"
